Goal: Download file/media

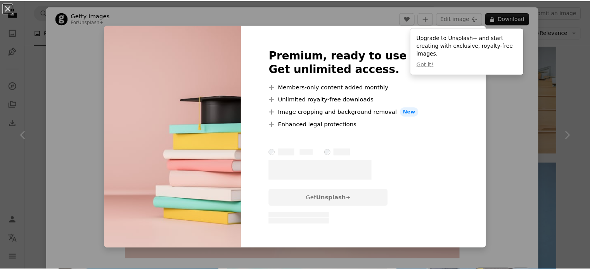
scroll to position [2830, 0]
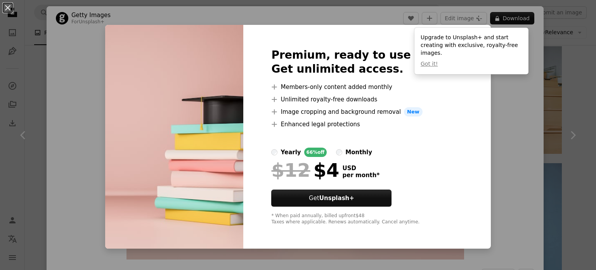
click at [483, 126] on div "An X shape Premium, ready to use images. Get unlimited access. A plus sign Memb…" at bounding box center [298, 135] width 596 height 270
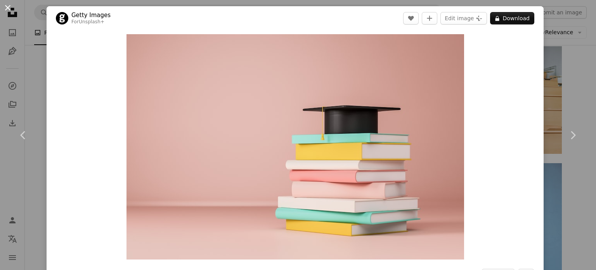
click at [8, 3] on button "An X shape" at bounding box center [7, 7] width 9 height 9
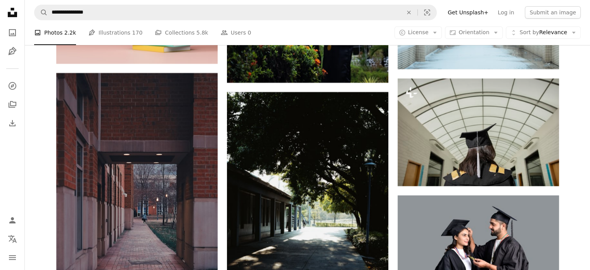
scroll to position [3257, 0]
